Goal: Information Seeking & Learning: Compare options

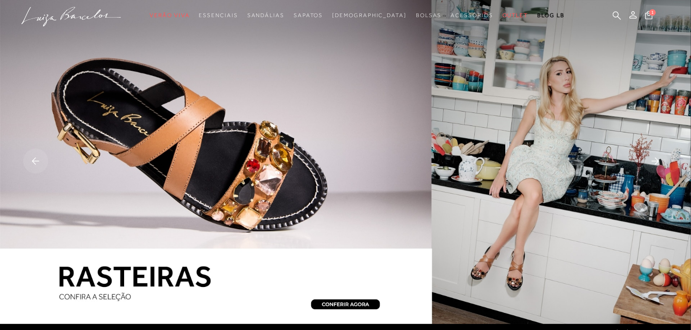
click at [271, 177] on img at bounding box center [345, 162] width 691 height 324
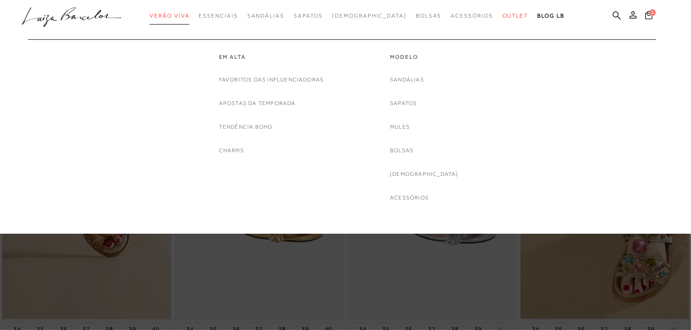
click at [175, 14] on span "Verão Viva" at bounding box center [170, 16] width 40 height 6
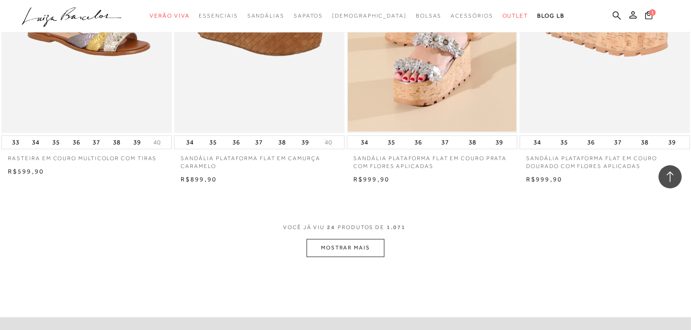
scroll to position [1905, 0]
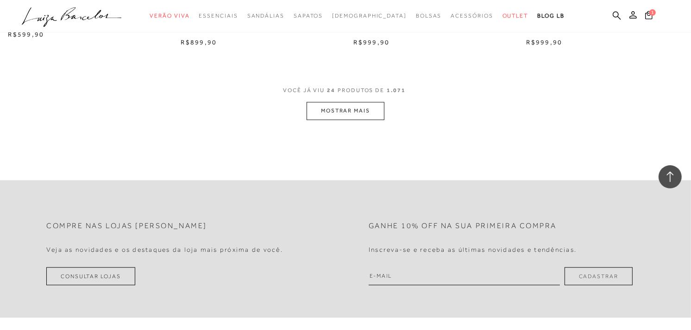
click at [351, 107] on button "MOSTRAR MAIS" at bounding box center [346, 111] width 78 height 18
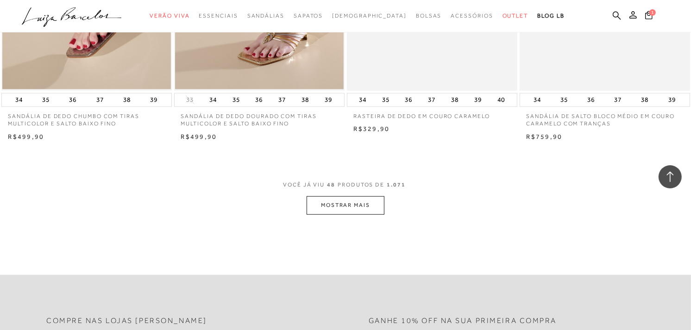
scroll to position [3758, 0]
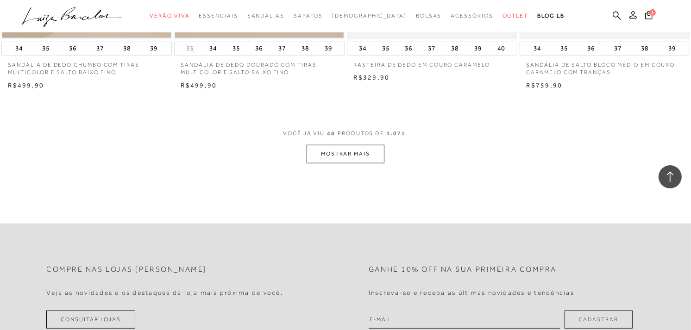
click at [378, 156] on button "MOSTRAR MAIS" at bounding box center [346, 154] width 78 height 18
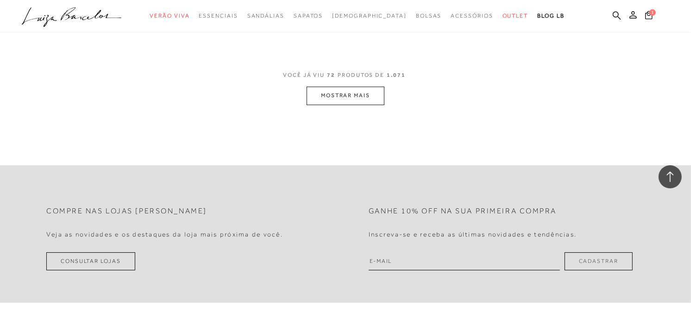
scroll to position [5714, 0]
click at [344, 93] on button "MOSTRAR MAIS" at bounding box center [346, 94] width 78 height 18
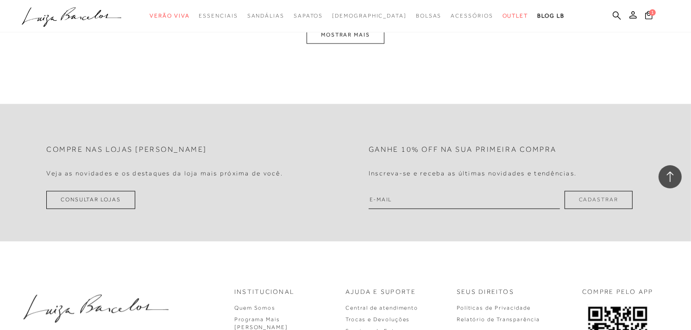
scroll to position [7599, 0]
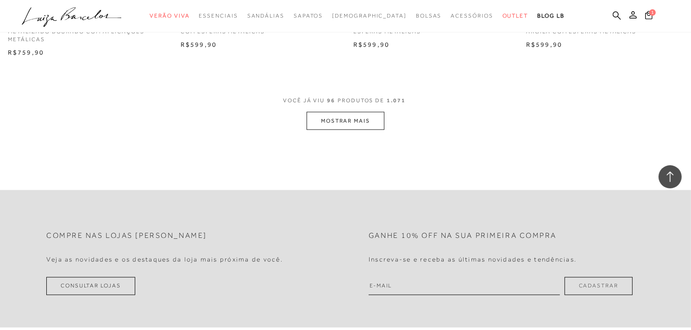
click at [354, 126] on button "MOSTRAR MAIS" at bounding box center [346, 121] width 78 height 18
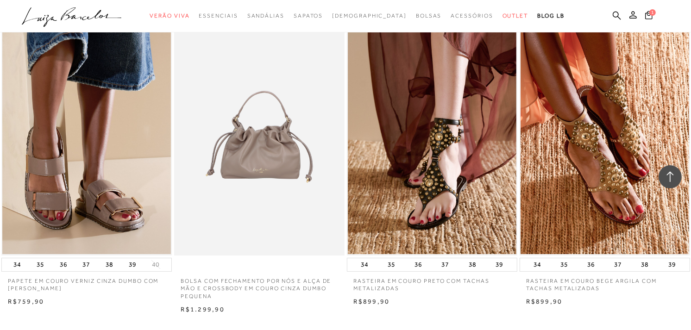
scroll to position [9452, 0]
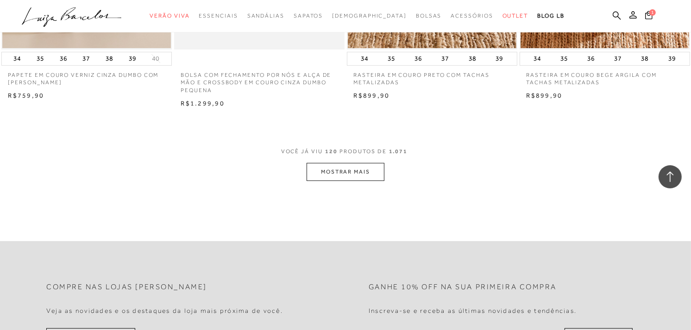
click at [341, 172] on button "MOSTRAR MAIS" at bounding box center [346, 172] width 78 height 18
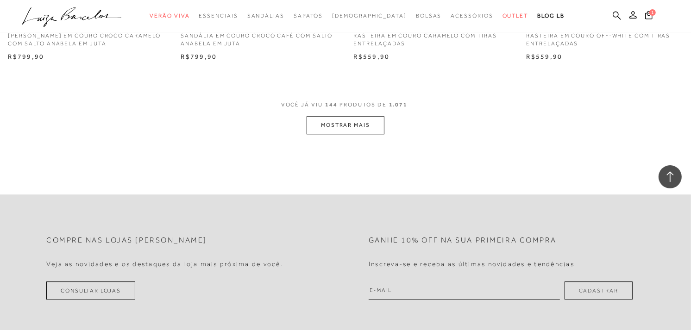
scroll to position [11408, 0]
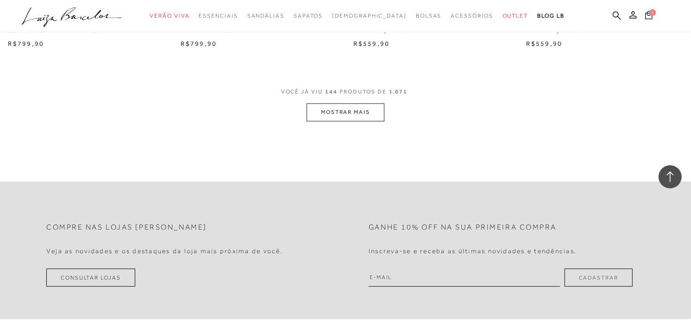
click at [360, 115] on button "MOSTRAR MAIS" at bounding box center [346, 112] width 78 height 18
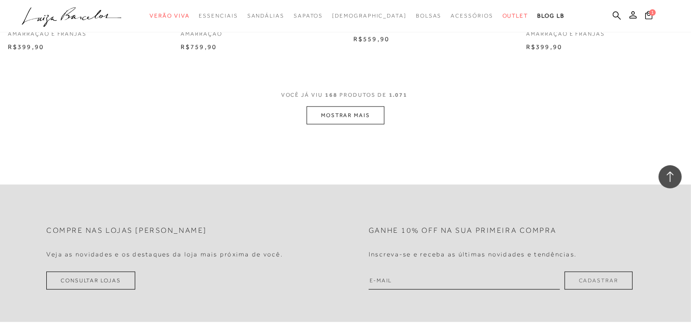
scroll to position [13313, 0]
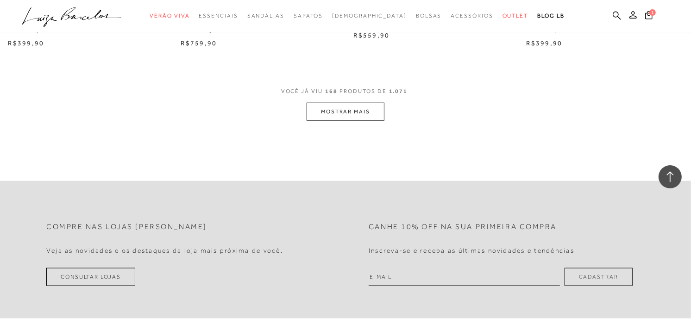
click at [340, 114] on button "MOSTRAR MAIS" at bounding box center [346, 112] width 78 height 18
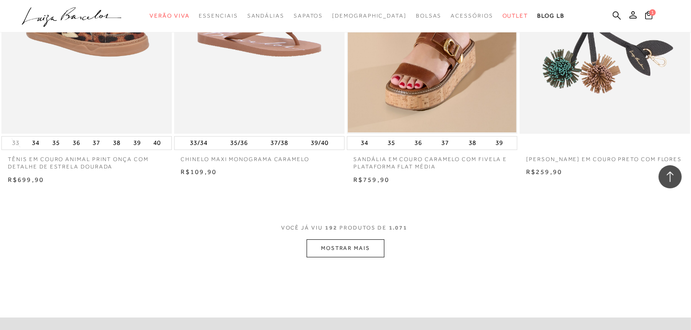
scroll to position [15166, 0]
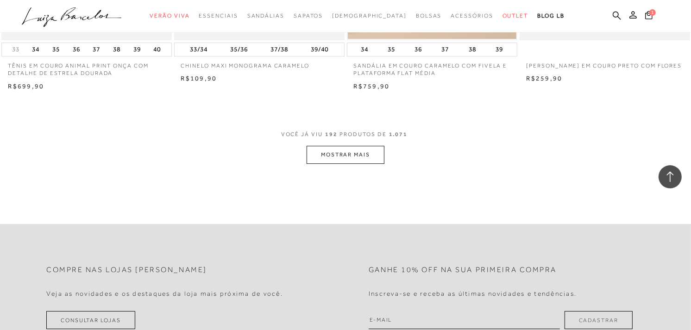
click at [355, 164] on button "MOSTRAR MAIS" at bounding box center [346, 155] width 78 height 18
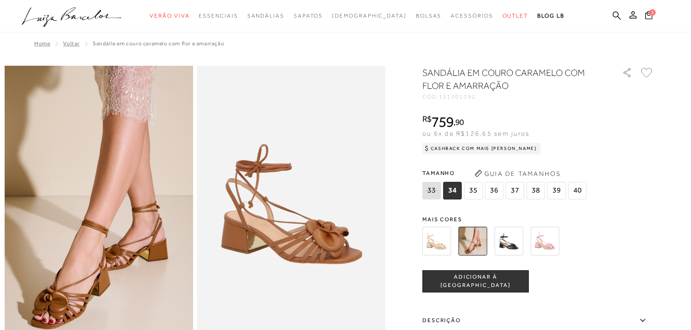
click at [516, 239] on img at bounding box center [509, 241] width 29 height 29
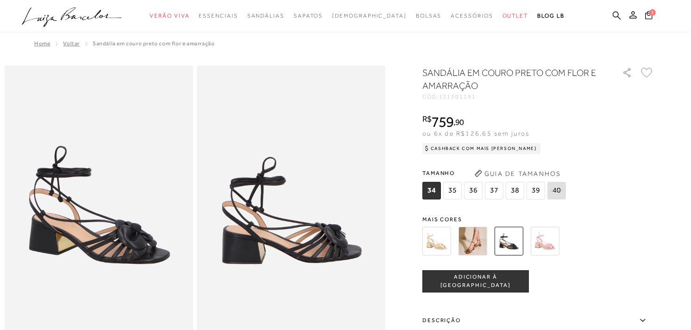
click at [551, 240] on img at bounding box center [545, 241] width 29 height 29
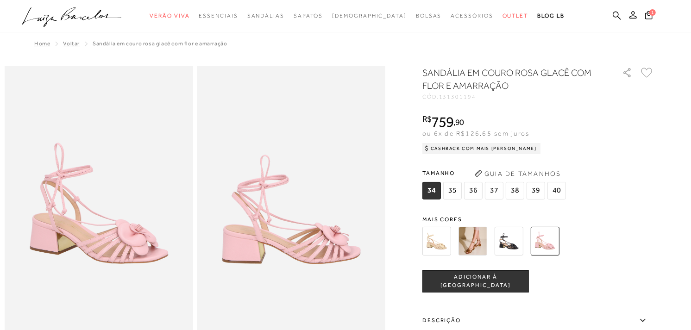
click at [437, 237] on img at bounding box center [437, 241] width 29 height 29
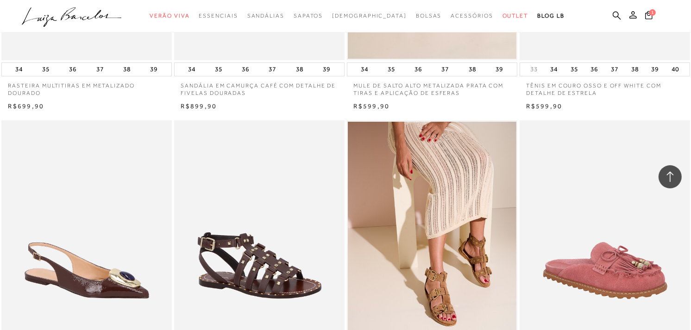
scroll to position [18718, 0]
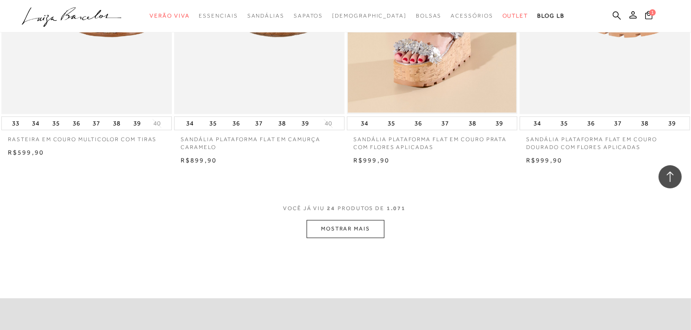
scroll to position [1791, 0]
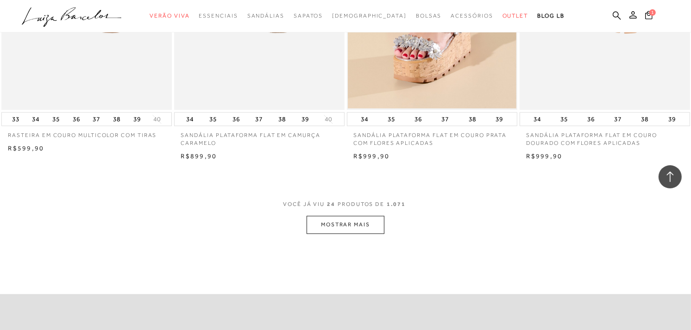
click at [354, 223] on button "MOSTRAR MAIS" at bounding box center [346, 225] width 78 height 18
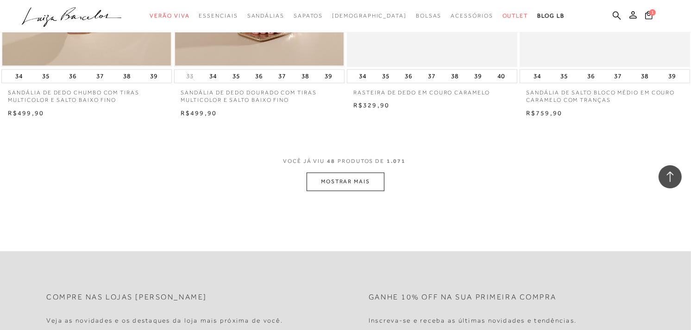
scroll to position [3807, 0]
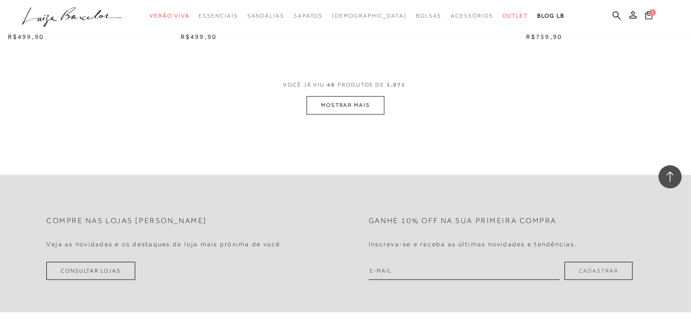
click at [347, 108] on button "MOSTRAR MAIS" at bounding box center [346, 105] width 78 height 18
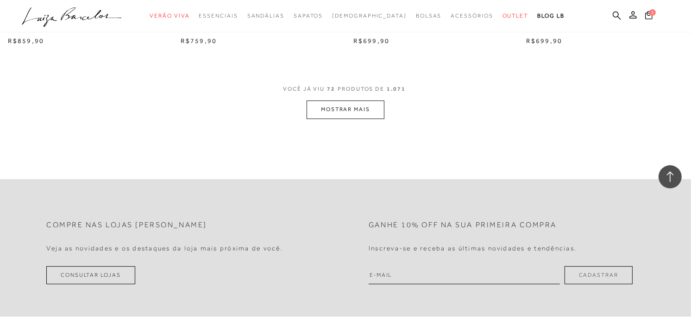
scroll to position [5711, 0]
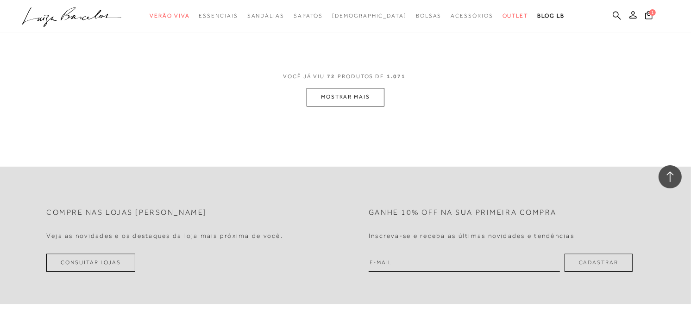
click at [356, 96] on button "MOSTRAR MAIS" at bounding box center [346, 97] width 78 height 18
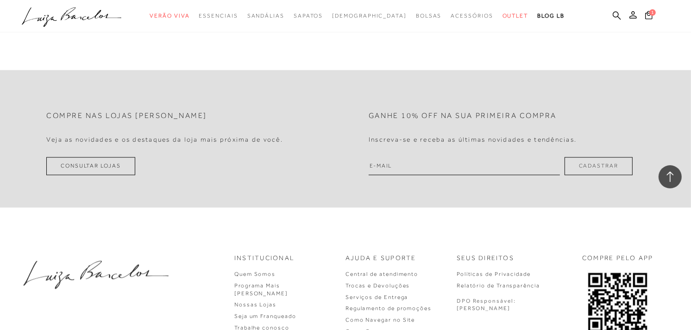
scroll to position [7564, 0]
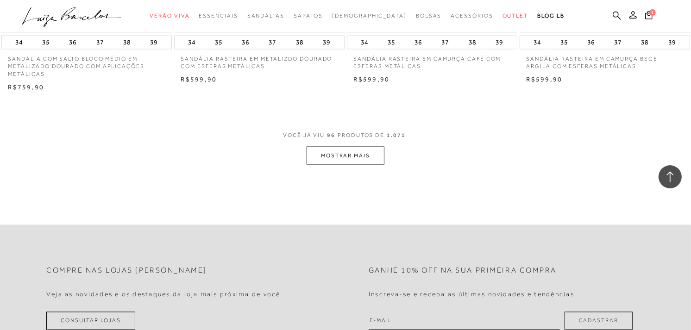
click at [347, 159] on button "MOSTRAR MAIS" at bounding box center [346, 156] width 78 height 18
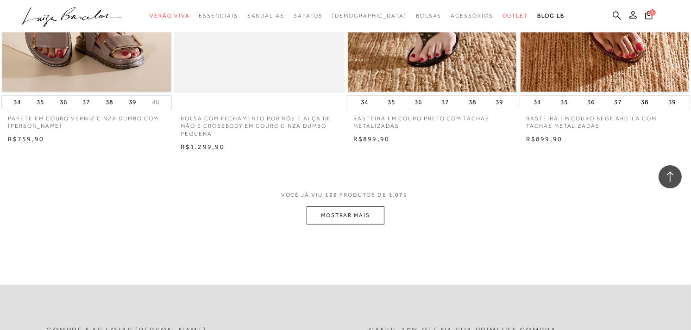
scroll to position [9469, 0]
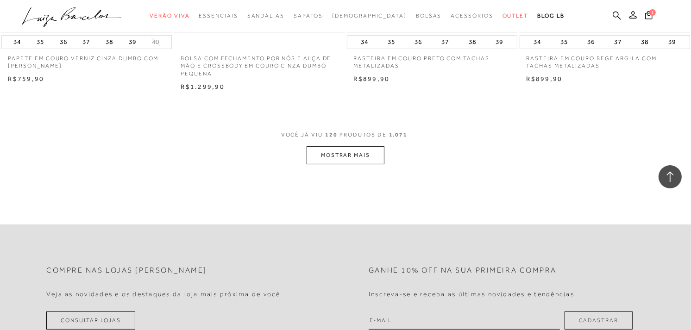
click at [372, 155] on button "MOSTRAR MAIS" at bounding box center [346, 155] width 78 height 18
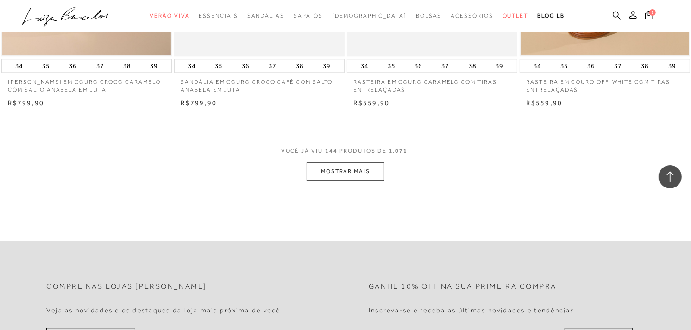
scroll to position [11374, 0]
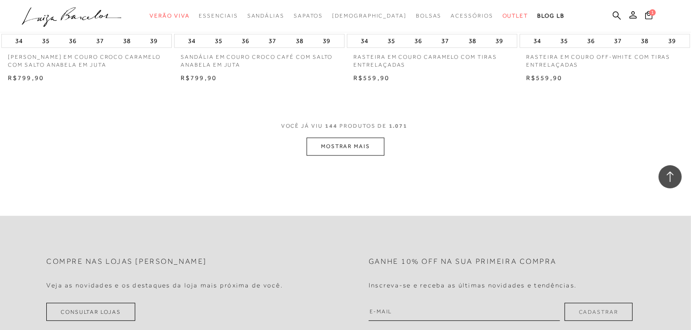
click at [369, 153] on button "MOSTRAR MAIS" at bounding box center [346, 147] width 78 height 18
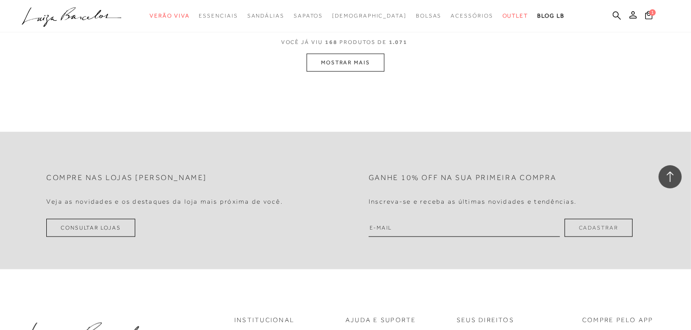
scroll to position [13279, 0]
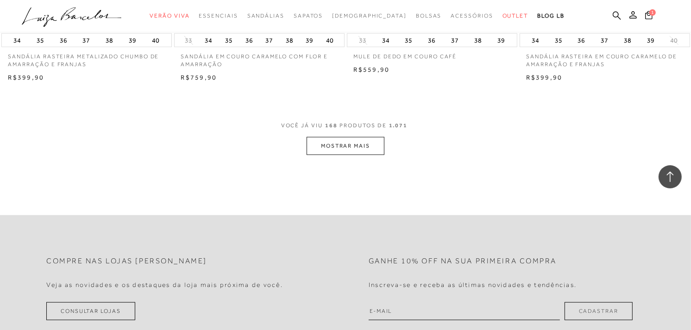
click at [352, 153] on button "MOSTRAR MAIS" at bounding box center [346, 146] width 78 height 18
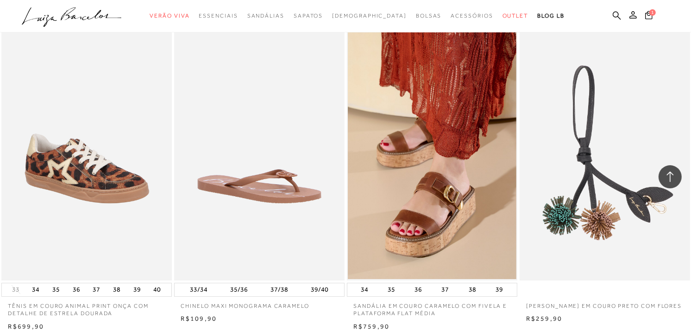
scroll to position [15132, 0]
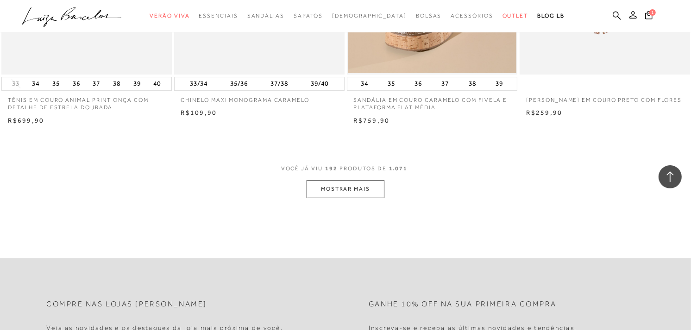
click at [354, 198] on button "MOSTRAR MAIS" at bounding box center [346, 189] width 78 height 18
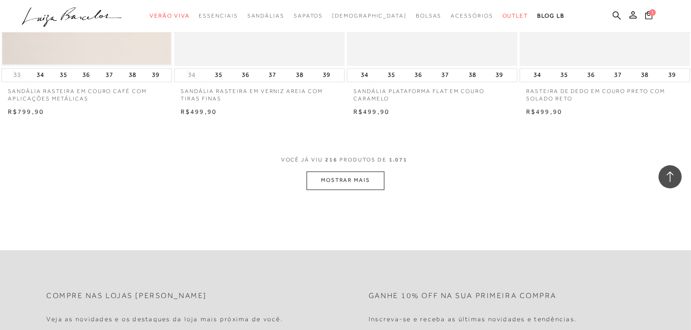
scroll to position [17088, 0]
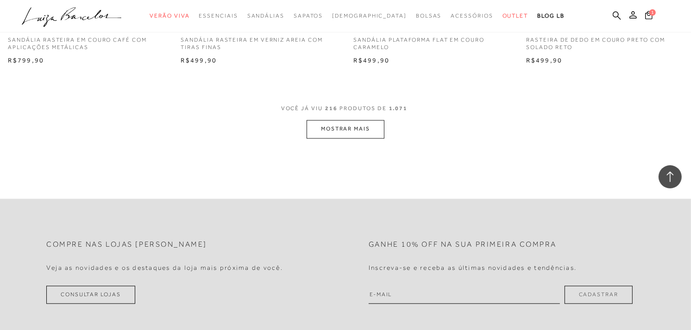
click at [332, 139] on button "MOSTRAR MAIS" at bounding box center [346, 129] width 78 height 18
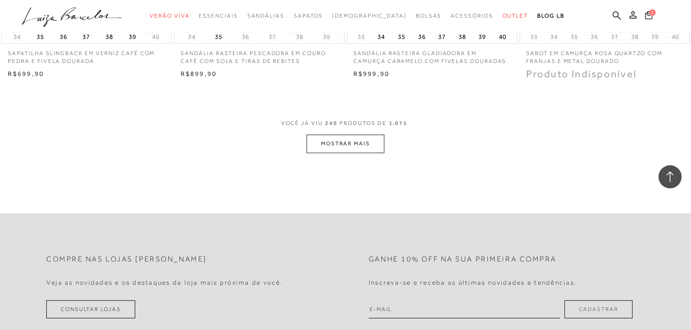
scroll to position [18993, 0]
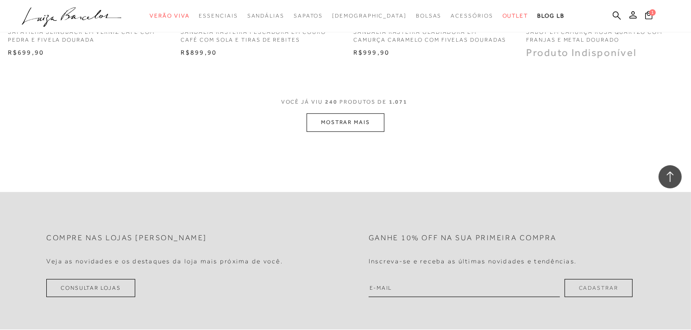
click at [367, 132] on button "MOSTRAR MAIS" at bounding box center [346, 123] width 78 height 18
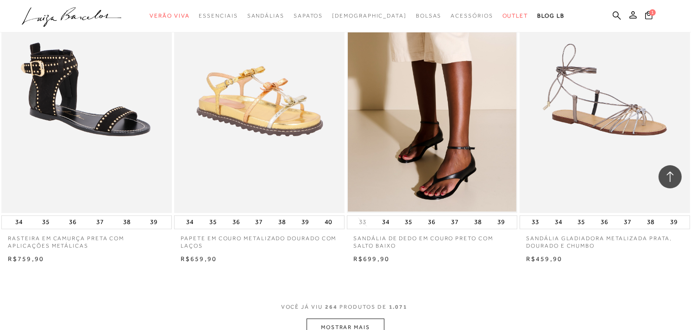
scroll to position [20846, 0]
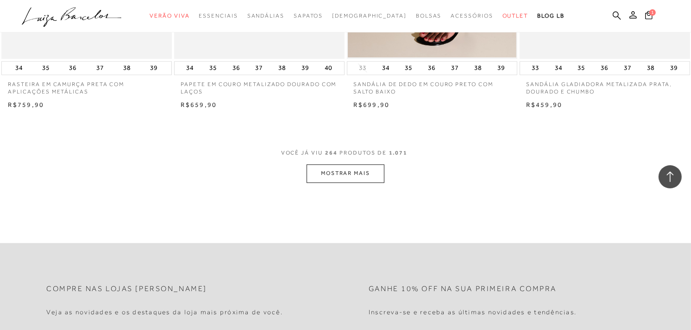
click at [366, 173] on button "MOSTRAR MAIS" at bounding box center [346, 173] width 78 height 18
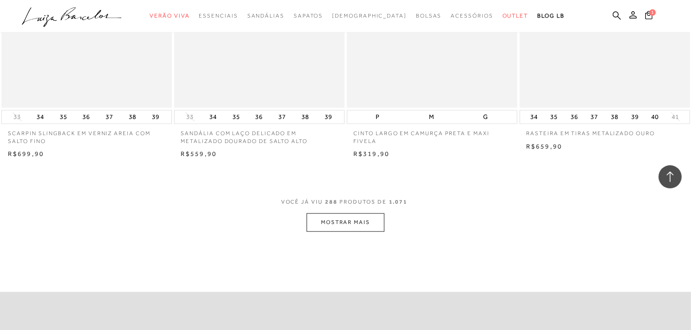
scroll to position [22751, 0]
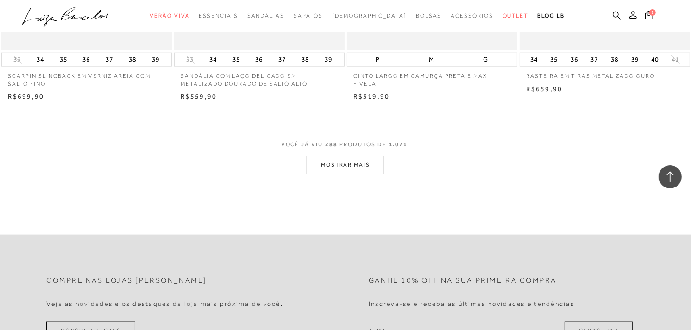
click at [360, 168] on button "MOSTRAR MAIS" at bounding box center [346, 165] width 78 height 18
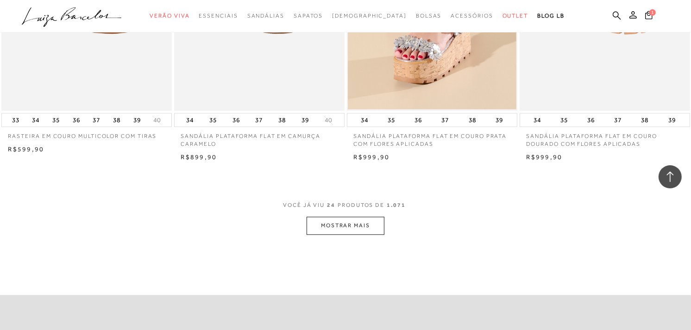
scroll to position [1791, 0]
click at [359, 222] on button "MOSTRAR MAIS" at bounding box center [346, 225] width 78 height 18
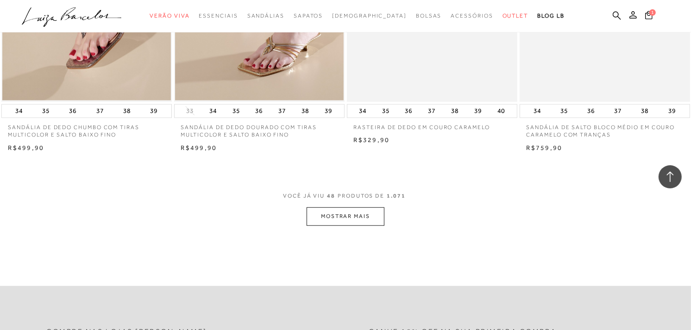
scroll to position [3747, 0]
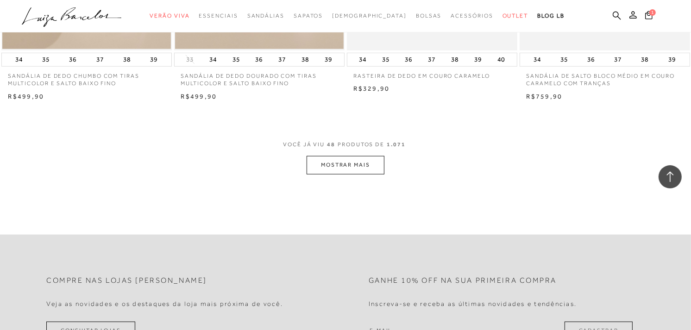
click at [358, 161] on button "MOSTRAR MAIS" at bounding box center [346, 165] width 78 height 18
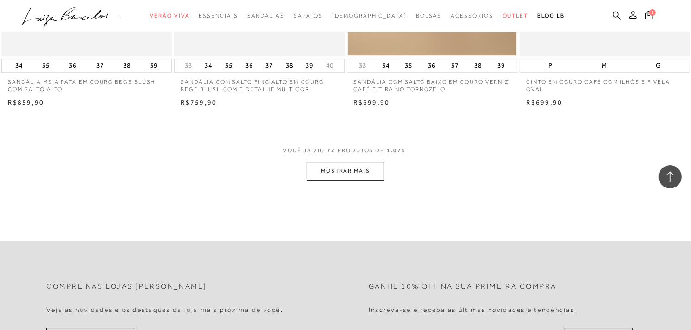
scroll to position [5651, 0]
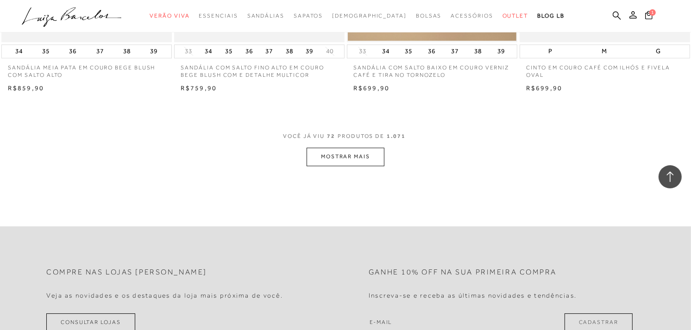
click at [358, 160] on button "MOSTRAR MAIS" at bounding box center [346, 157] width 78 height 18
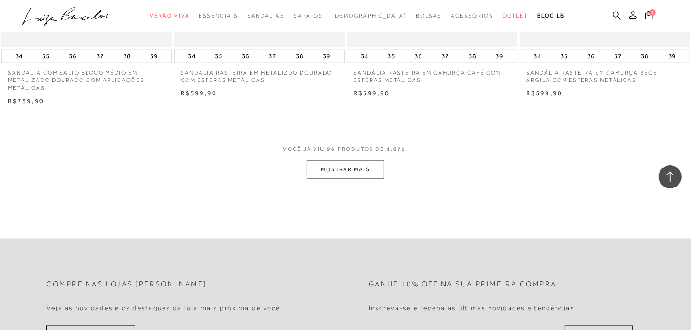
scroll to position [7557, 0]
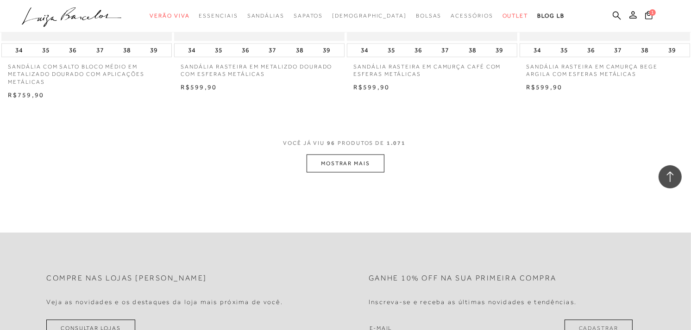
click at [341, 160] on button "MOSTRAR MAIS" at bounding box center [346, 164] width 78 height 18
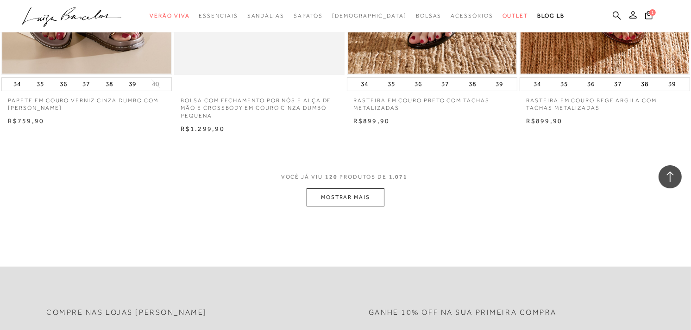
scroll to position [9461, 0]
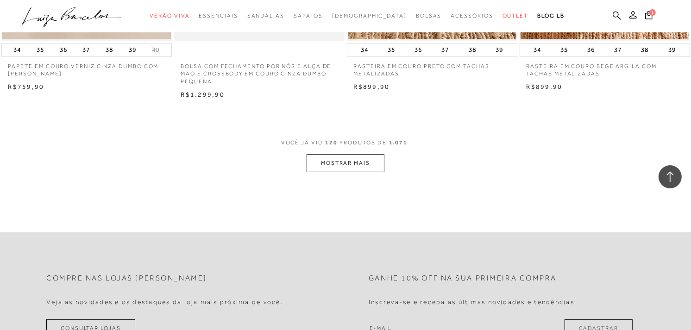
click at [351, 169] on button "MOSTRAR MAIS" at bounding box center [346, 163] width 78 height 18
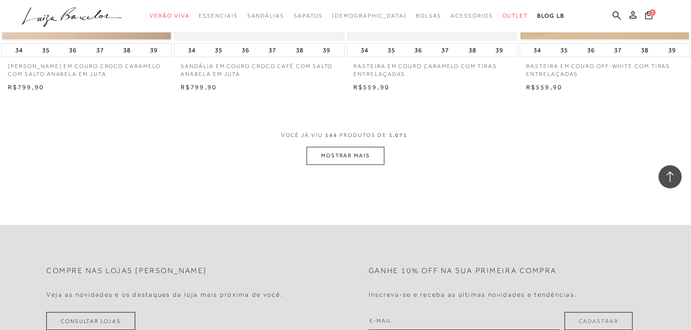
scroll to position [11366, 0]
click at [372, 158] on button "MOSTRAR MAIS" at bounding box center [346, 155] width 78 height 18
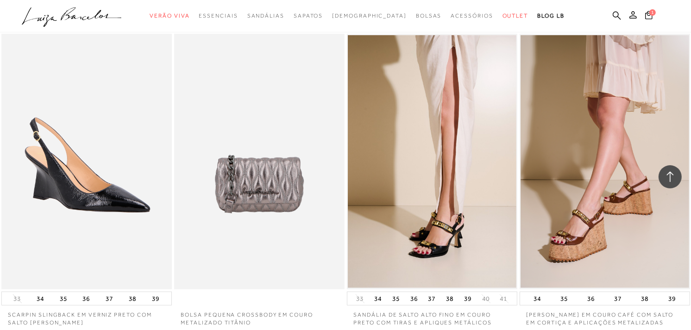
scroll to position [12910, 0]
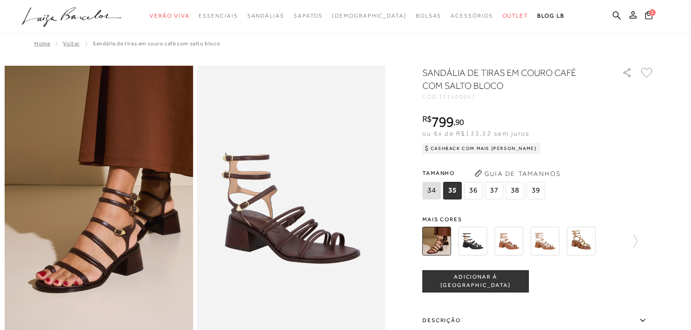
click at [478, 245] on img at bounding box center [473, 241] width 29 height 29
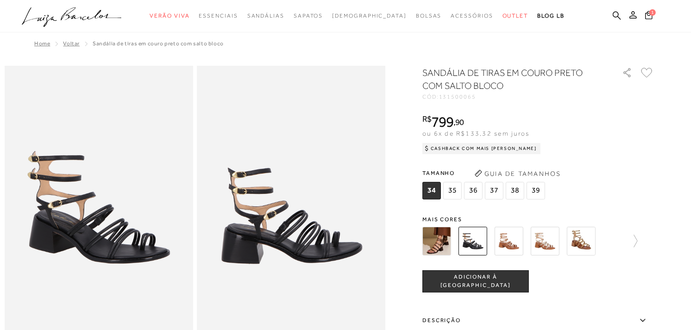
click at [518, 241] on img at bounding box center [509, 241] width 29 height 29
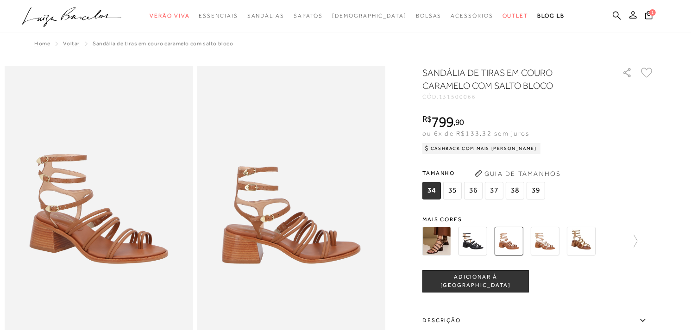
click at [552, 241] on img at bounding box center [545, 241] width 29 height 29
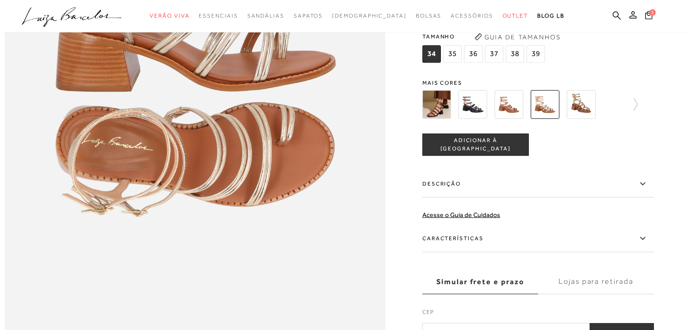
scroll to position [772, 0]
click at [585, 119] on img at bounding box center [581, 104] width 29 height 29
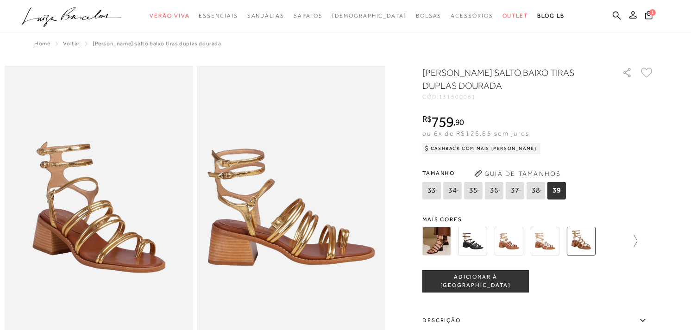
click at [638, 240] on icon at bounding box center [631, 241] width 13 height 13
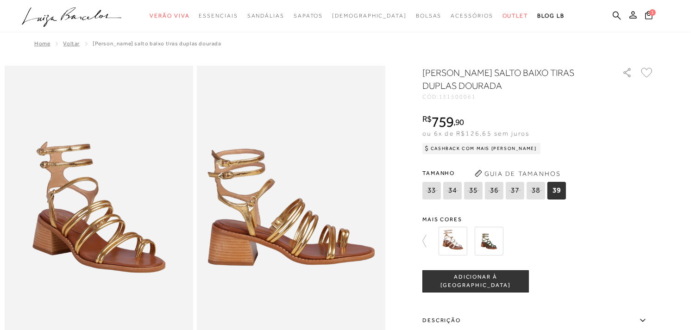
click at [460, 240] on img at bounding box center [453, 241] width 29 height 29
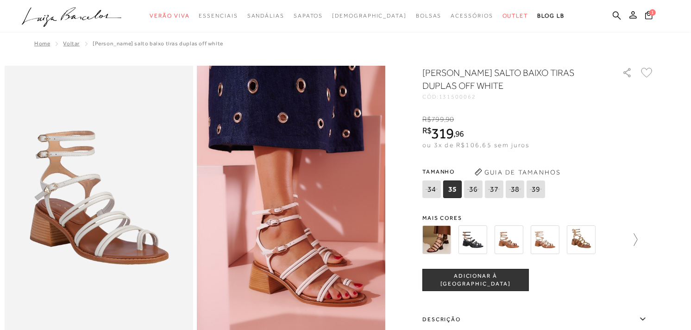
click at [638, 237] on icon at bounding box center [631, 240] width 13 height 13
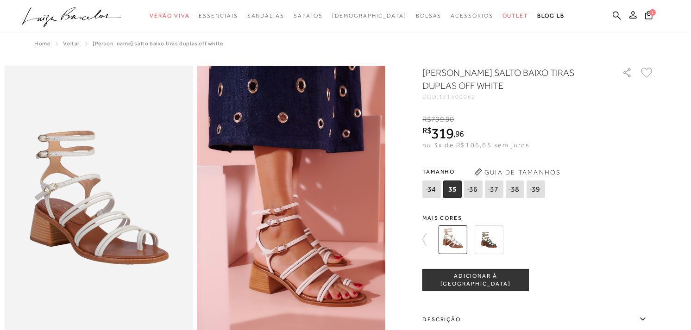
click at [492, 239] on img at bounding box center [489, 240] width 29 height 29
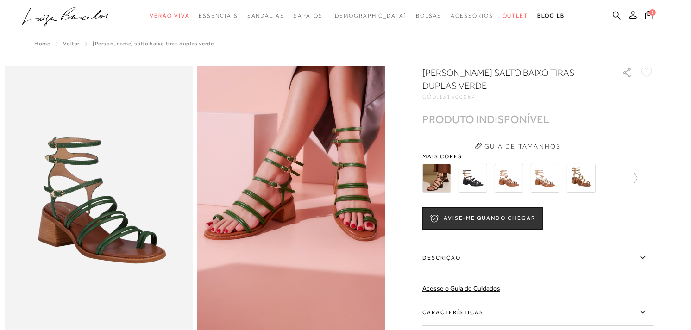
click at [547, 178] on img at bounding box center [545, 178] width 29 height 29
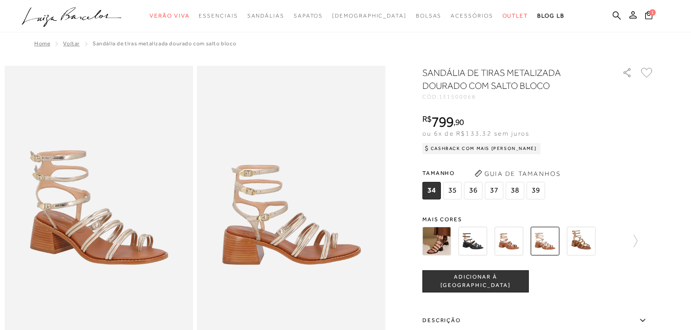
click at [587, 241] on img at bounding box center [581, 241] width 29 height 29
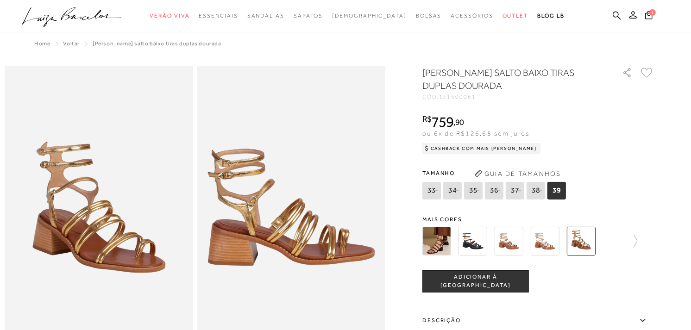
click at [518, 240] on img at bounding box center [509, 241] width 29 height 29
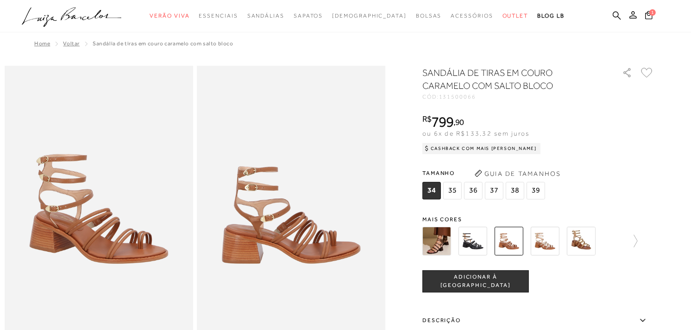
click at [482, 239] on img at bounding box center [473, 241] width 29 height 29
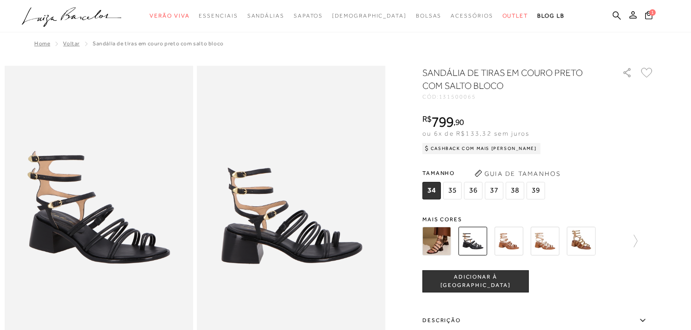
click at [446, 242] on img at bounding box center [437, 241] width 29 height 29
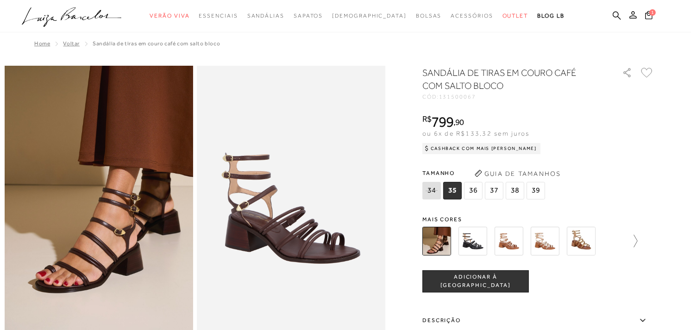
click at [638, 244] on icon at bounding box center [631, 241] width 13 height 13
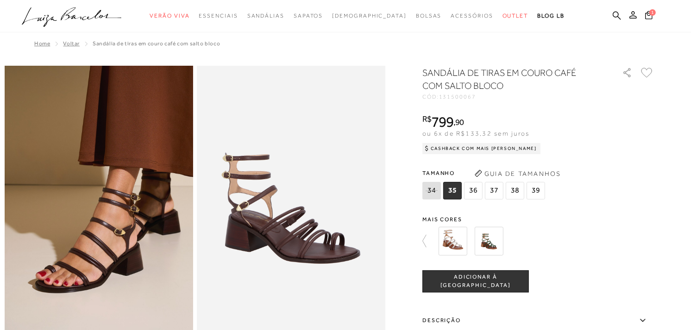
click at [497, 246] on img at bounding box center [489, 241] width 29 height 29
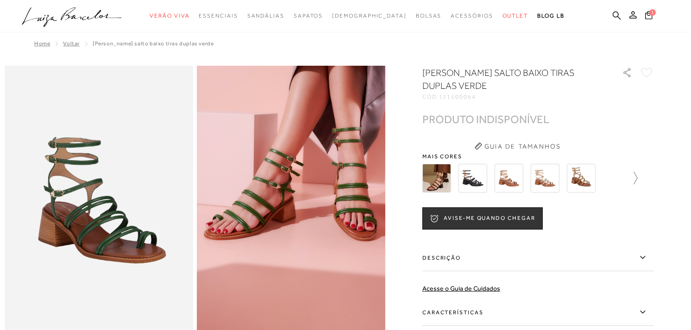
click at [638, 179] on icon at bounding box center [631, 178] width 13 height 13
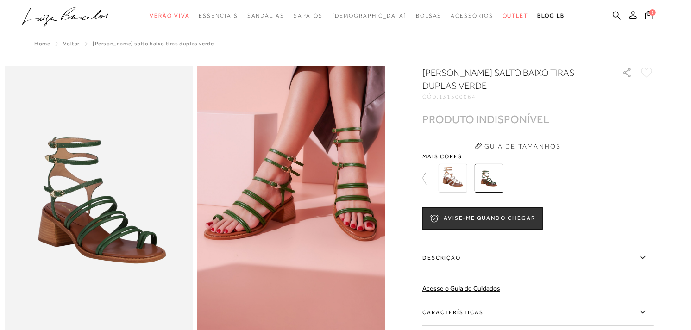
click at [460, 183] on img at bounding box center [453, 178] width 29 height 29
